Goal: Check status: Check status

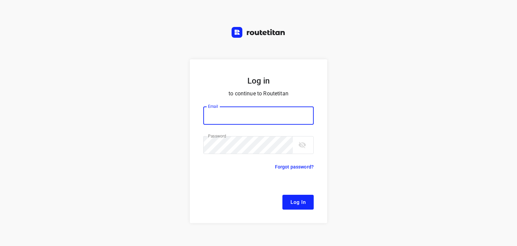
type input "[EMAIL_ADDRESS][DOMAIN_NAME]"
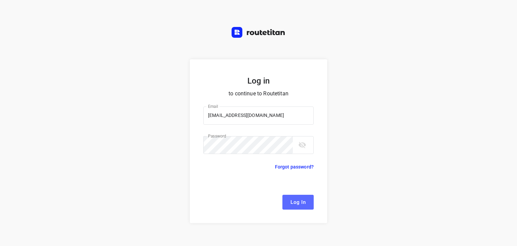
click at [296, 201] on span "Log In" at bounding box center [298, 202] width 15 height 9
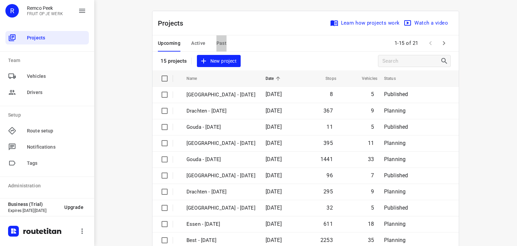
click at [216, 38] on button "Past" at bounding box center [221, 43] width 10 height 16
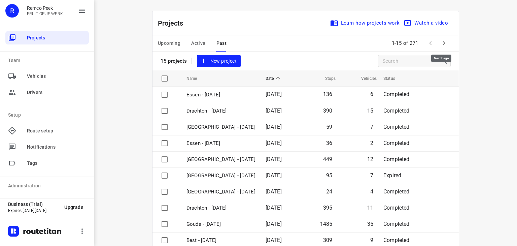
click at [440, 44] on icon "button" at bounding box center [444, 43] width 8 height 8
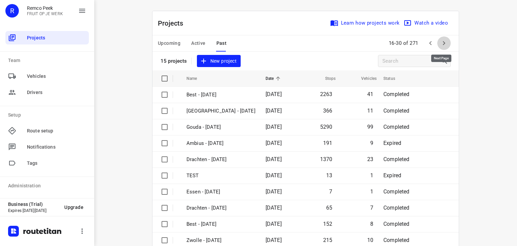
click at [441, 44] on icon "button" at bounding box center [444, 43] width 8 height 8
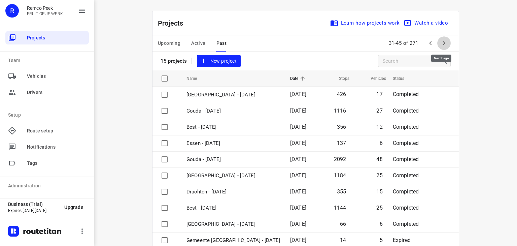
click at [441, 44] on icon "button" at bounding box center [444, 43] width 8 height 8
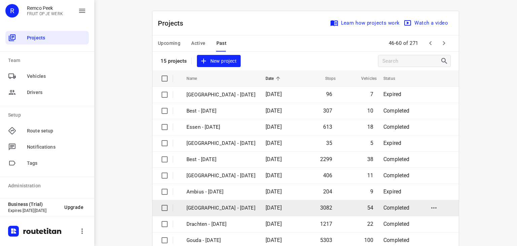
click at [266, 205] on span "[DATE]" at bounding box center [274, 207] width 16 height 6
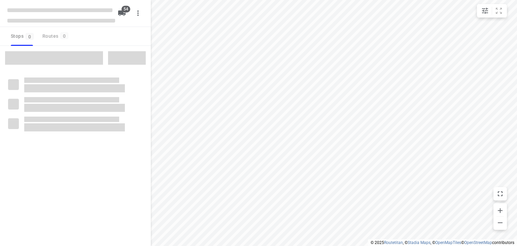
checkbox input "true"
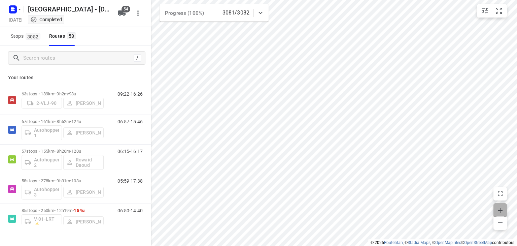
click at [498, 210] on icon "button" at bounding box center [500, 210] width 5 height 5
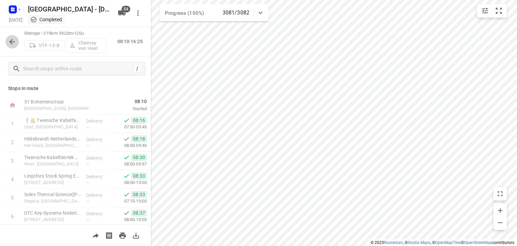
click at [13, 41] on icon "button" at bounding box center [12, 42] width 8 height 8
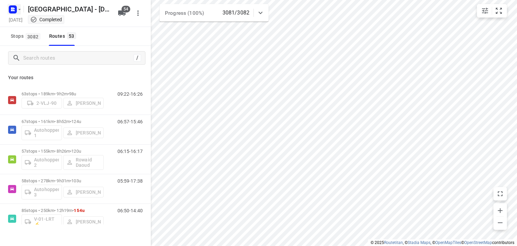
click at [12, 7] on icon "button" at bounding box center [12, 8] width 2 height 2
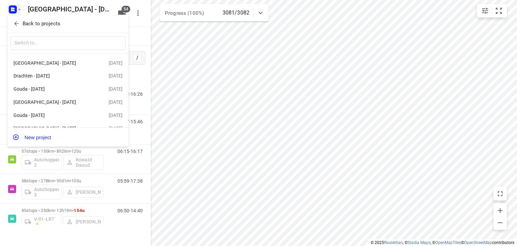
click at [14, 22] on icon "button" at bounding box center [16, 23] width 7 height 7
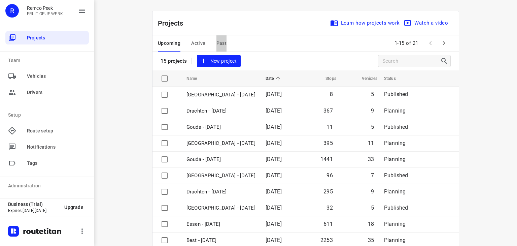
click at [219, 40] on span "Past" at bounding box center [221, 43] width 10 height 8
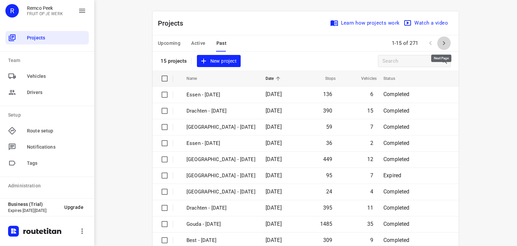
click at [445, 46] on icon "button" at bounding box center [444, 43] width 8 height 8
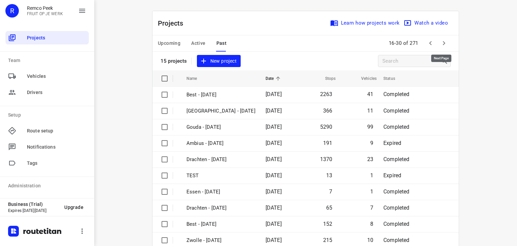
click at [445, 46] on icon "button" at bounding box center [444, 43] width 8 height 8
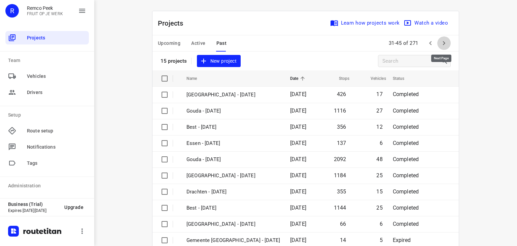
click at [445, 46] on icon "button" at bounding box center [444, 43] width 8 height 8
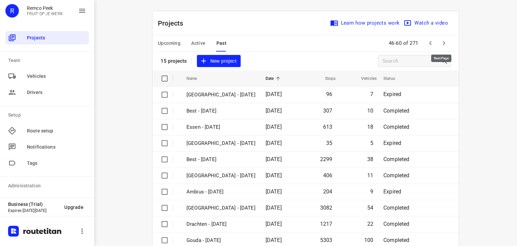
click at [445, 46] on icon "button" at bounding box center [444, 43] width 8 height 8
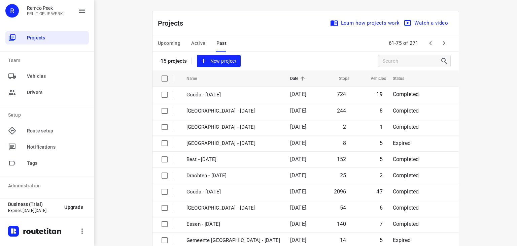
click at [445, 46] on icon "button" at bounding box center [444, 43] width 8 height 8
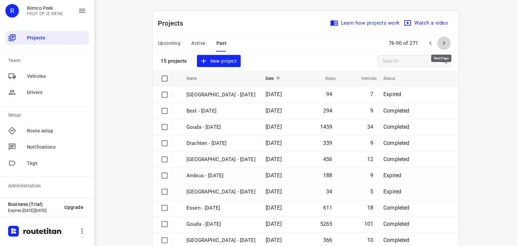
click at [445, 46] on icon "button" at bounding box center [444, 43] width 8 height 8
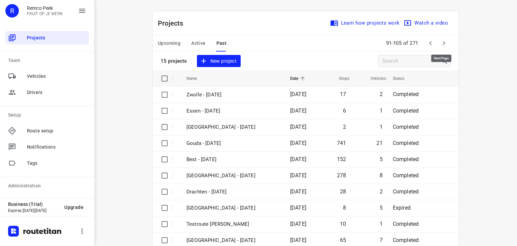
click at [445, 46] on icon "button" at bounding box center [444, 43] width 8 height 8
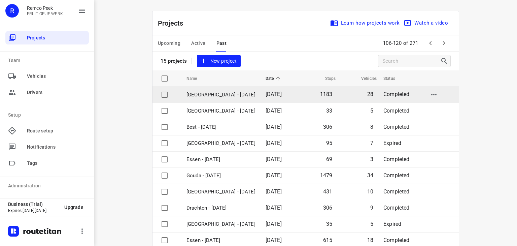
click at [260, 93] on td "[GEOGRAPHIC_DATA] - [DATE]" at bounding box center [220, 95] width 80 height 16
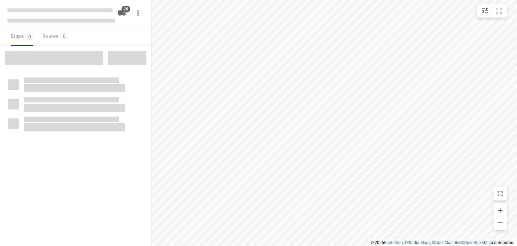
checkbox input "true"
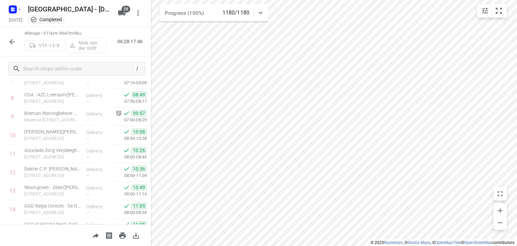
scroll to position [176, 0]
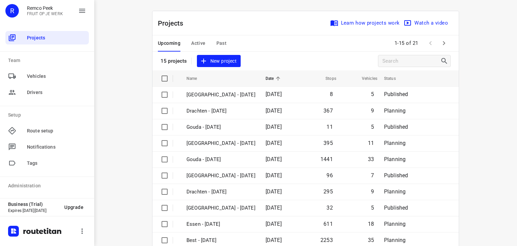
click at [221, 44] on span "Past" at bounding box center [221, 43] width 10 height 8
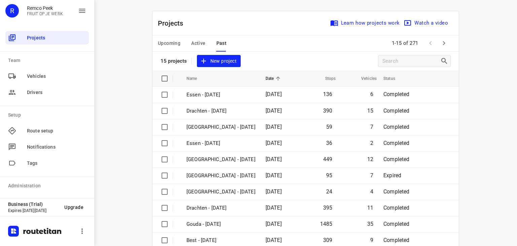
click at [443, 43] on icon "button" at bounding box center [444, 43] width 2 height 4
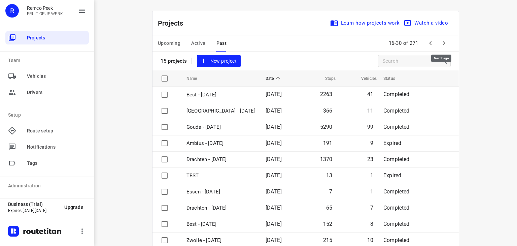
click at [443, 43] on icon "button" at bounding box center [444, 43] width 2 height 4
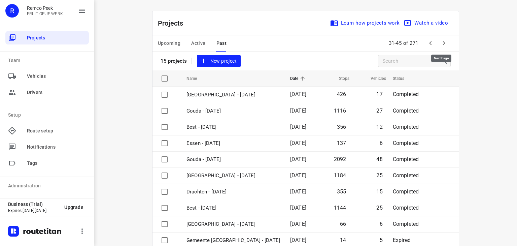
click at [440, 45] on icon "button" at bounding box center [444, 43] width 8 height 8
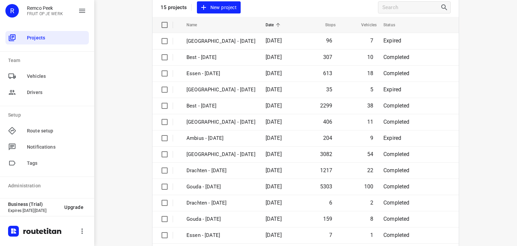
scroll to position [54, 0]
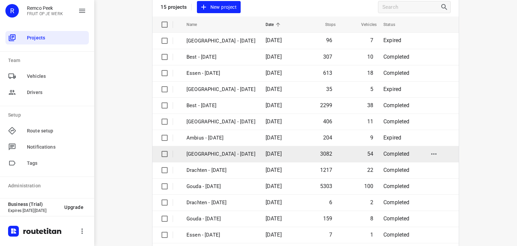
click at [272, 155] on span "[DATE]" at bounding box center [274, 153] width 16 height 6
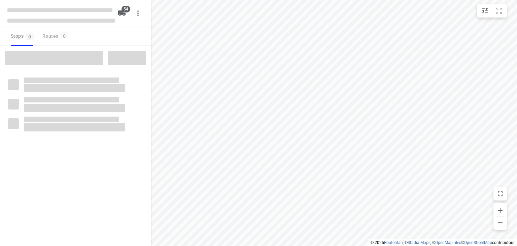
checkbox input "true"
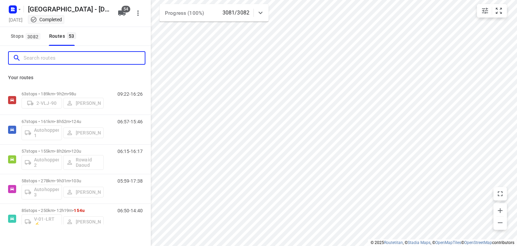
click at [75, 58] on input "Search routes" at bounding box center [84, 58] width 121 height 10
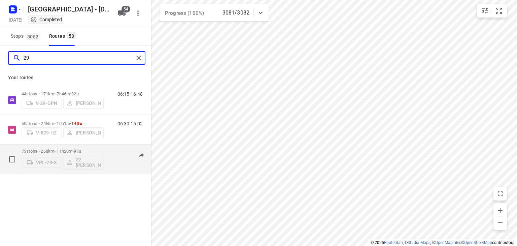
type input "29"
click at [116, 169] on div "07:10-17:32" at bounding box center [126, 160] width 34 height 25
